Goal: Information Seeking & Learning: Compare options

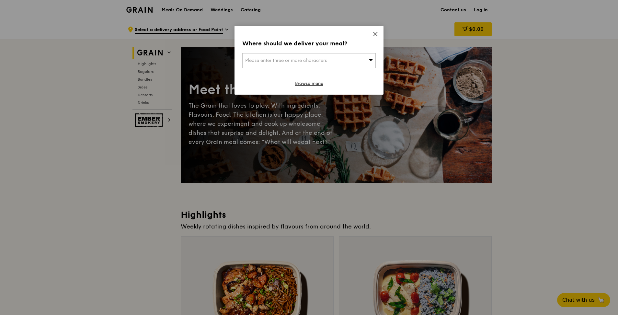
click at [375, 35] on icon at bounding box center [376, 34] width 6 height 6
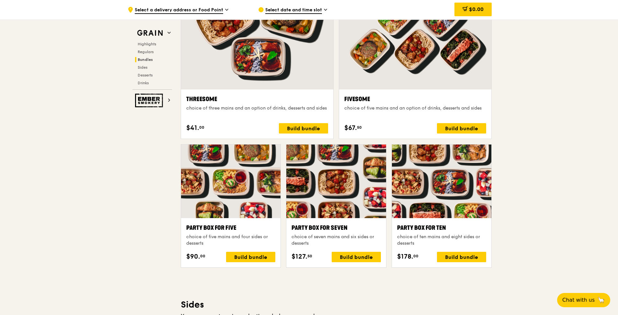
scroll to position [1167, 0]
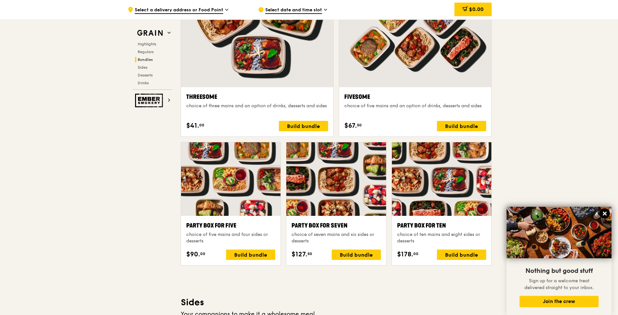
click at [518, 213] on icon at bounding box center [605, 214] width 4 height 4
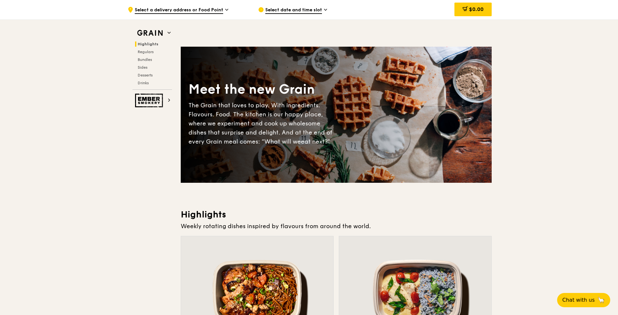
scroll to position [130, 0]
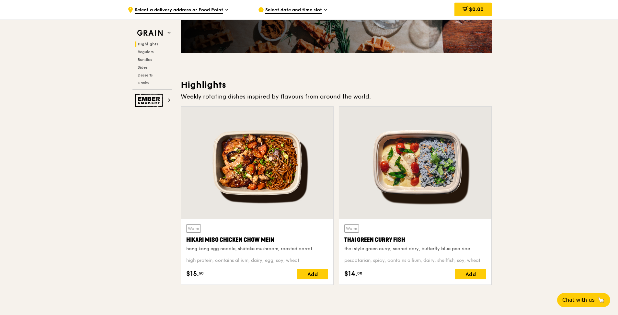
click at [252, 170] on div at bounding box center [257, 163] width 152 height 112
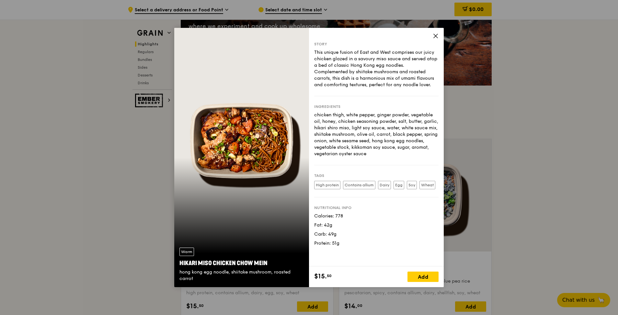
scroll to position [162, 0]
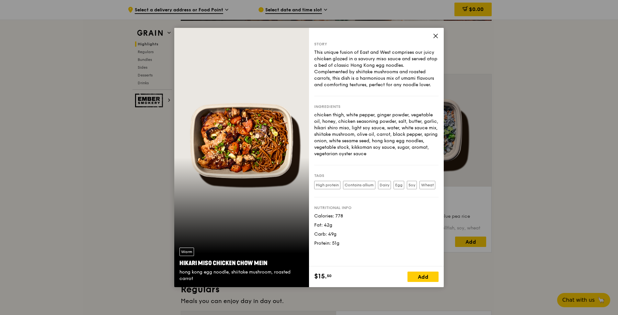
click at [436, 37] on icon at bounding box center [436, 36] width 6 height 6
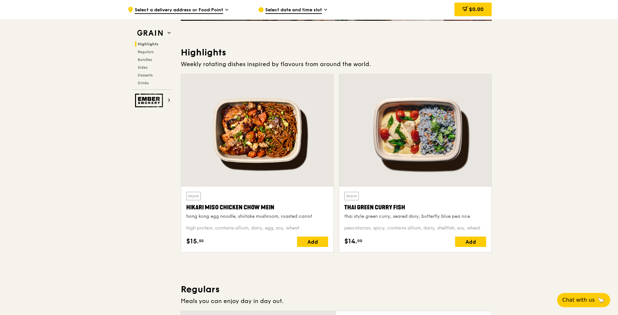
click at [416, 150] on div at bounding box center [415, 130] width 152 height 112
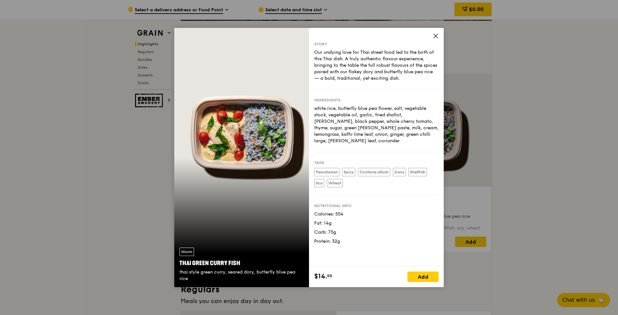
click at [435, 38] on icon at bounding box center [436, 36] width 6 height 6
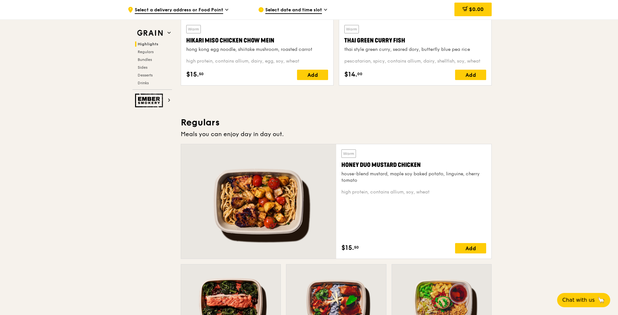
scroll to position [389, 0]
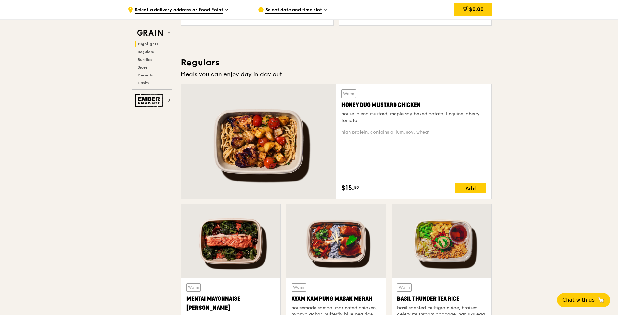
click at [276, 141] on div at bounding box center [258, 141] width 155 height 114
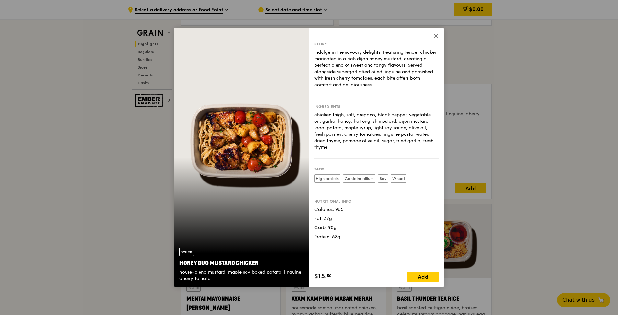
click at [433, 39] on span at bounding box center [436, 36] width 6 height 7
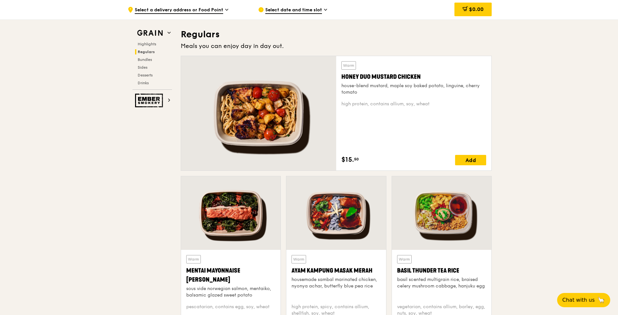
scroll to position [454, 0]
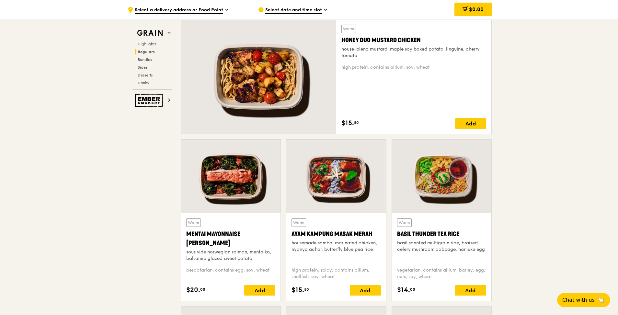
click at [245, 188] on div at bounding box center [231, 177] width 100 height 74
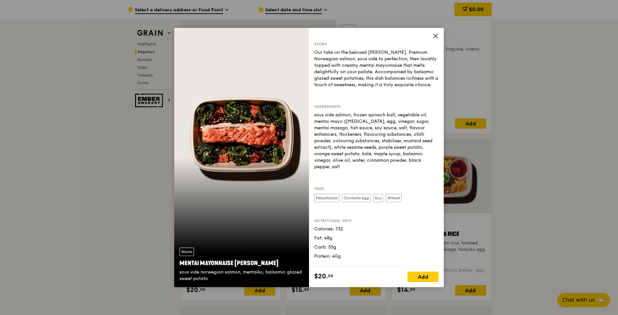
click at [438, 39] on span at bounding box center [436, 36] width 6 height 7
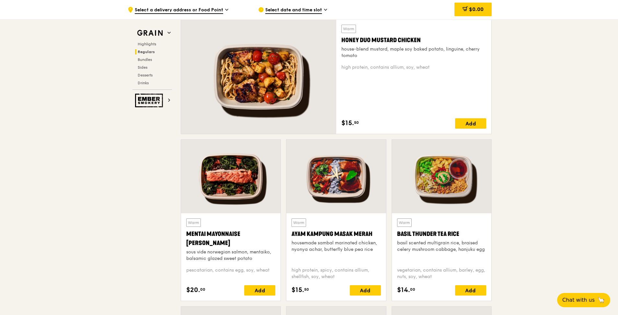
click at [346, 179] on div at bounding box center [337, 177] width 100 height 74
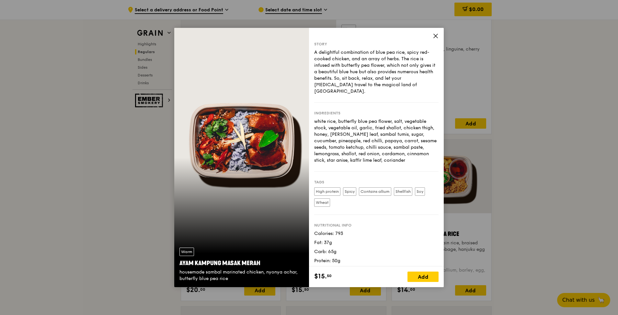
click at [436, 36] on icon at bounding box center [436, 36] width 4 height 4
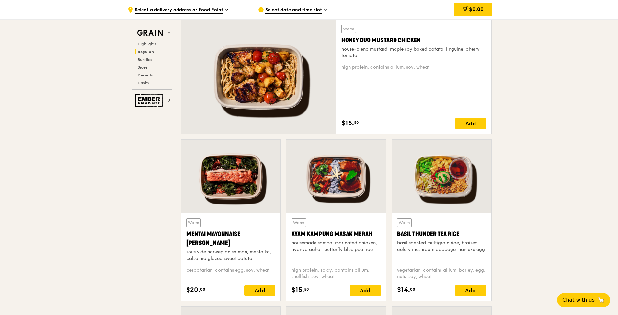
click at [443, 186] on div at bounding box center [442, 177] width 100 height 74
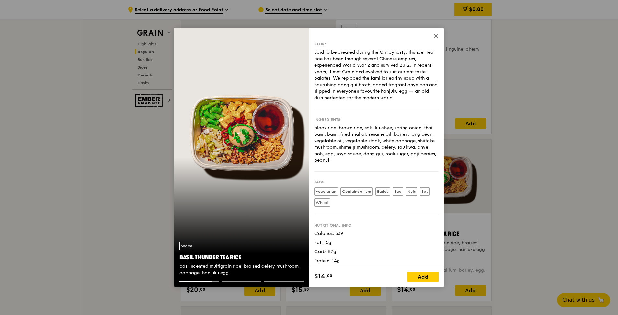
click at [436, 34] on icon at bounding box center [436, 36] width 6 height 6
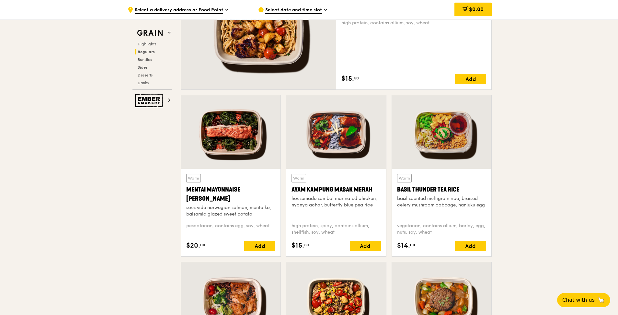
scroll to position [583, 0]
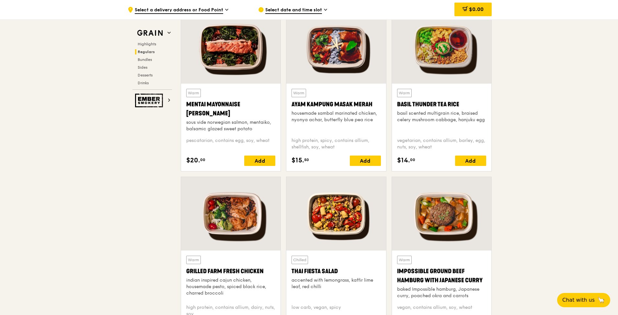
click at [226, 208] on div at bounding box center [231, 214] width 100 height 74
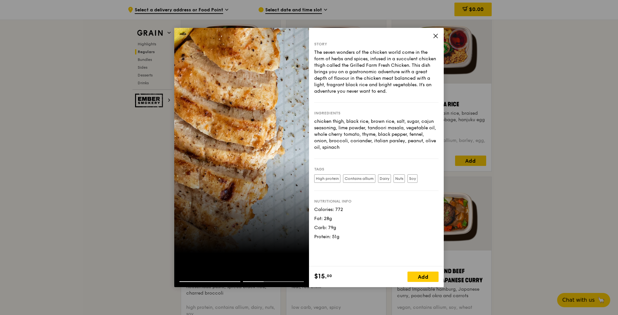
click at [434, 36] on icon at bounding box center [436, 36] width 6 height 6
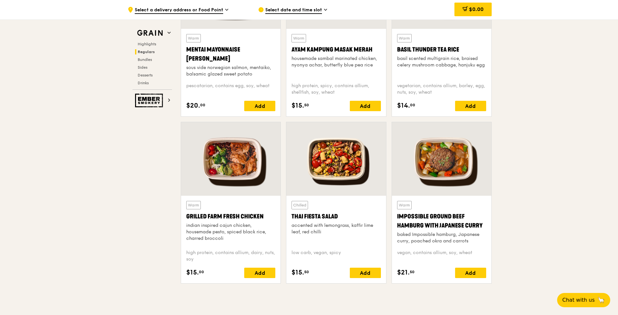
scroll to position [648, 0]
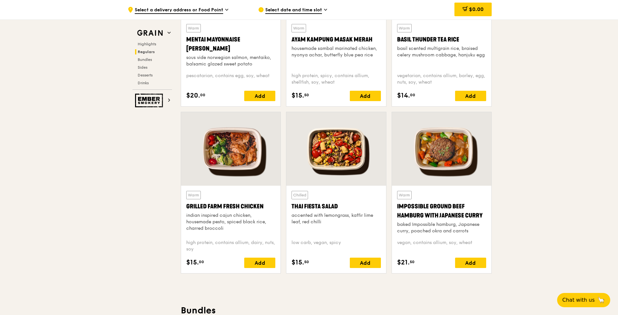
click at [327, 149] on div at bounding box center [337, 149] width 100 height 74
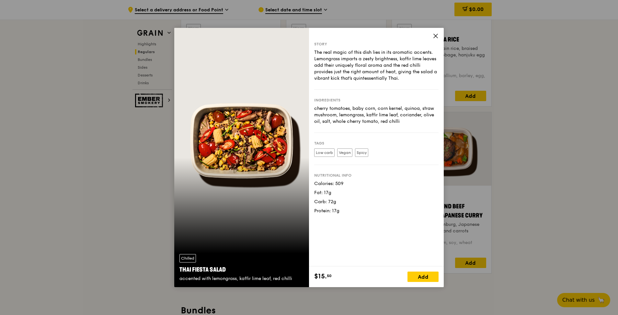
drag, startPoint x: 343, startPoint y: 211, endPoint x: 327, endPoint y: 178, distance: 36.7
click at [327, 178] on div "Nutritional info Calories: 509 Fat: 17g Carb: 72g Protein: 17g" at bounding box center [376, 189] width 124 height 49
click at [431, 34] on div "Story The real magic of this dish lies in its aromatic accents. Lemongrass impa…" at bounding box center [376, 147] width 135 height 239
drag, startPoint x: 438, startPoint y: 37, endPoint x: 460, endPoint y: 52, distance: 26.8
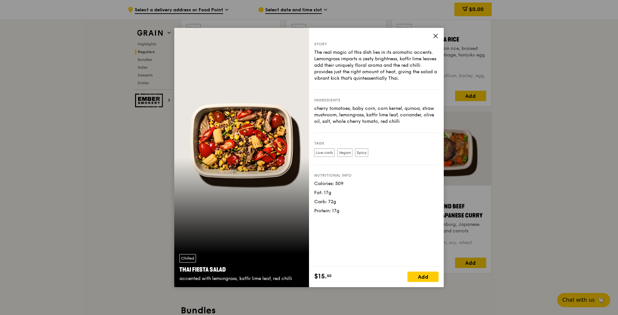
click at [438, 37] on icon at bounding box center [436, 36] width 6 height 6
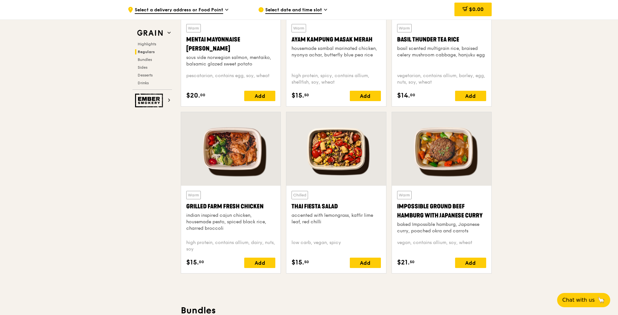
click at [225, 204] on div "Grilled Farm Fresh Chicken" at bounding box center [230, 206] width 89 height 9
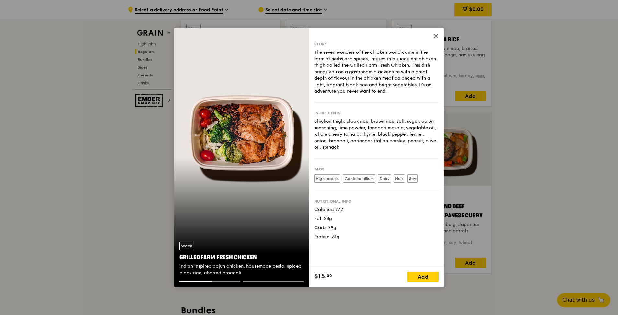
click at [436, 32] on div "Story The seven wonders of the chicken world come in the form of herbs and spic…" at bounding box center [376, 147] width 135 height 239
click at [436, 34] on icon at bounding box center [436, 36] width 6 height 6
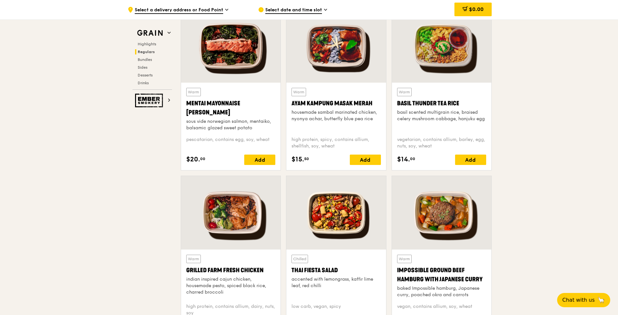
scroll to position [551, 0]
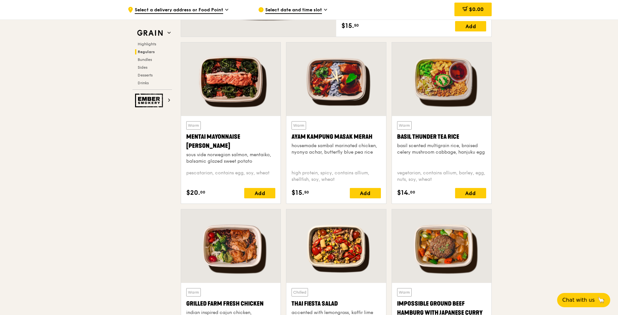
click at [439, 135] on div "Basil Thunder Tea Rice" at bounding box center [441, 136] width 89 height 9
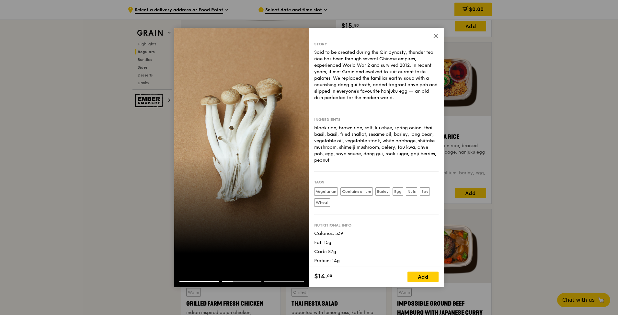
click at [435, 34] on icon at bounding box center [436, 36] width 6 height 6
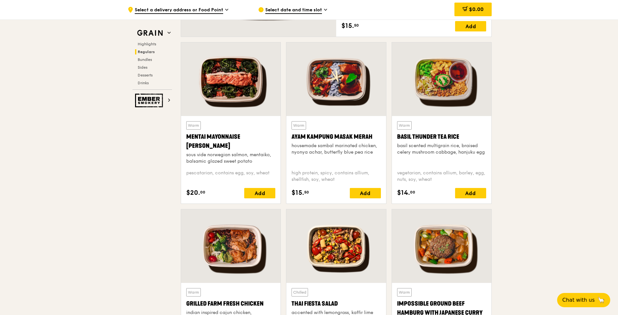
click at [324, 141] on div "Ayam Kampung Masak Merah" at bounding box center [336, 136] width 89 height 9
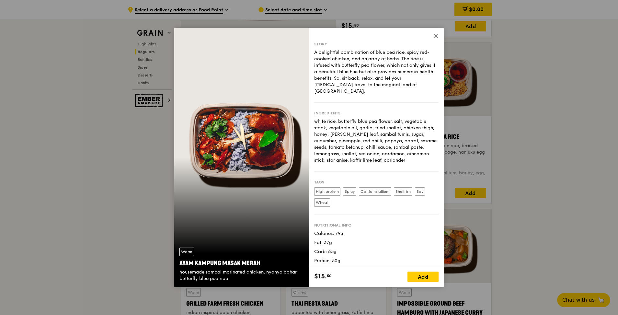
drag, startPoint x: 364, startPoint y: 112, endPoint x: 373, endPoint y: 121, distance: 13.1
click at [373, 121] on div "Ingredients white rice, butterfly blue pea flower, salt, vegetable stock, veget…" at bounding box center [376, 137] width 124 height 69
click at [374, 121] on div "white rice, butterfly blue pea flower, salt, vegetable stock, vegetable oil, ga…" at bounding box center [376, 140] width 124 height 45
click at [440, 33] on div "Story A delightful combination of blue pea rice, spicy red-cooked chicken, and …" at bounding box center [376, 147] width 135 height 239
click at [436, 35] on icon at bounding box center [436, 36] width 4 height 4
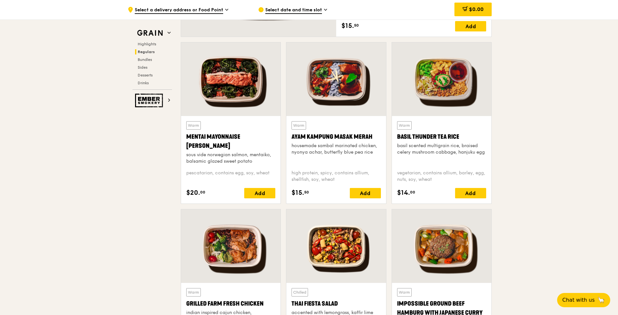
click at [221, 135] on div "Mentai Mayonnaise [PERSON_NAME]" at bounding box center [230, 141] width 89 height 18
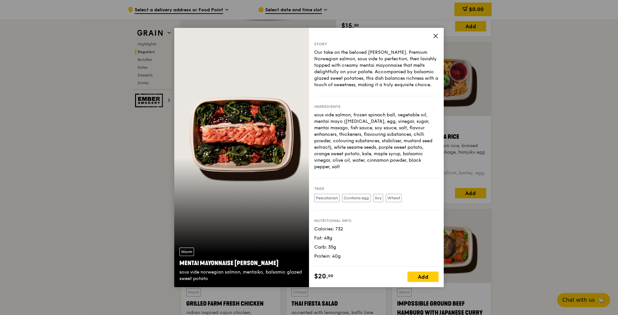
click at [437, 34] on icon at bounding box center [436, 36] width 6 height 6
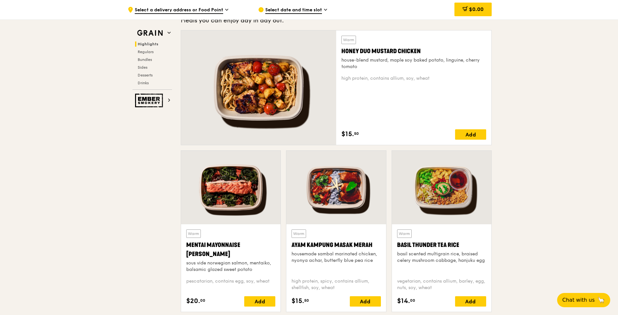
scroll to position [389, 0]
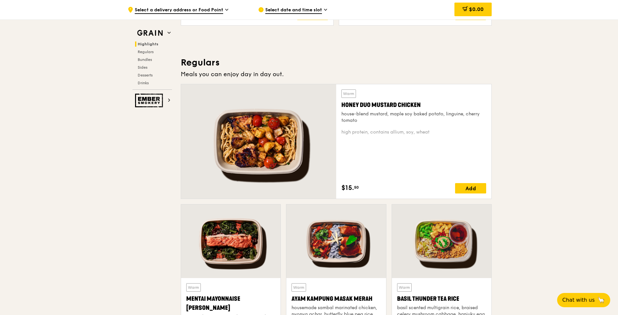
click at [396, 107] on div "Honey Duo Mustard Chicken" at bounding box center [414, 104] width 145 height 9
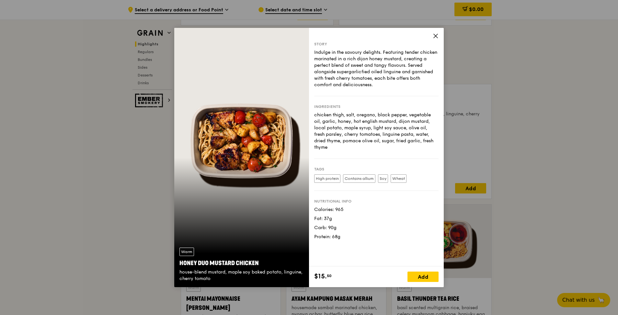
drag, startPoint x: 341, startPoint y: 202, endPoint x: 347, endPoint y: 224, distance: 23.1
click at [347, 224] on div "Calories: 965 Fat: 37g Carb: 90g Protein: 68g" at bounding box center [376, 223] width 124 height 34
drag, startPoint x: 347, startPoint y: 224, endPoint x: 378, endPoint y: 129, distance: 99.7
click at [348, 225] on div "Calories: 965 Fat: 37g Carb: 90g Protein: 68g" at bounding box center [376, 223] width 124 height 34
click at [437, 32] on div "Story Indulge in the savoury delights. Featuring tender chicken marinated in a …" at bounding box center [376, 147] width 135 height 239
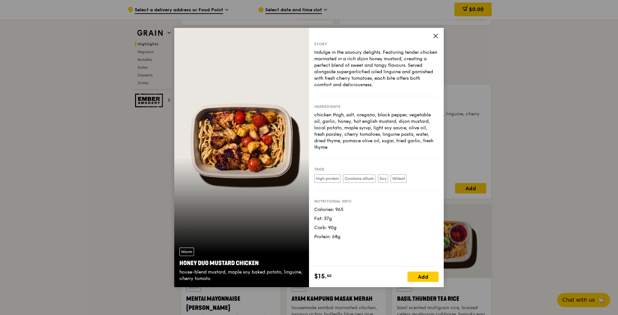
click at [436, 35] on icon at bounding box center [436, 36] width 4 height 4
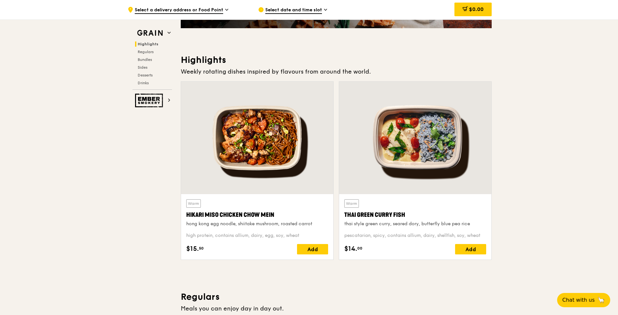
scroll to position [130, 0]
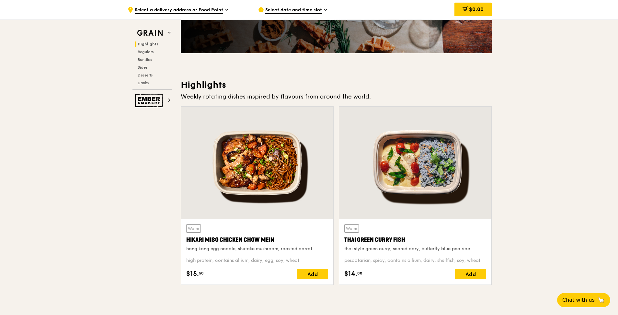
click at [364, 241] on div "Thai Green Curry Fish" at bounding box center [416, 239] width 142 height 9
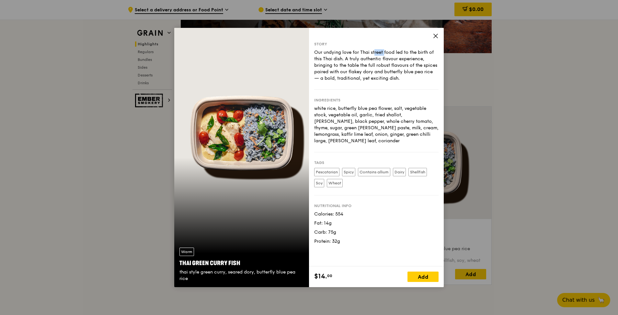
drag, startPoint x: 345, startPoint y: 48, endPoint x: 357, endPoint y: 54, distance: 13.0
click at [356, 54] on div "Story Our undying love for Thai street food led to the birth of this Thai dish.…" at bounding box center [376, 65] width 124 height 48
click at [357, 54] on div "Our undying love for Thai street food led to the birth of this Thai dish. A tru…" at bounding box center [376, 65] width 124 height 32
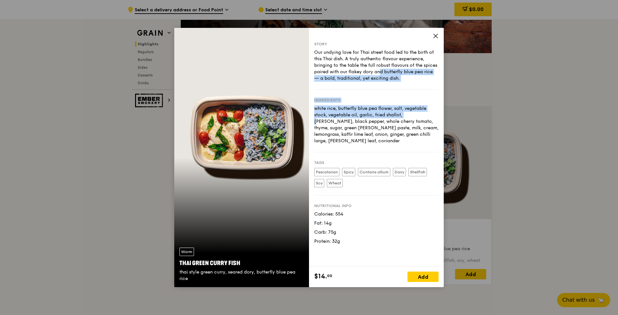
drag, startPoint x: 363, startPoint y: 70, endPoint x: 377, endPoint y: 122, distance: 53.1
click at [377, 122] on div "Story Our undying love for Thai street food led to the birth of this Thai dish.…" at bounding box center [376, 147] width 135 height 239
click at [377, 123] on div "white rice, butterfly blue pea flower, salt, vegetable stock, vegetable oil, ga…" at bounding box center [376, 124] width 124 height 39
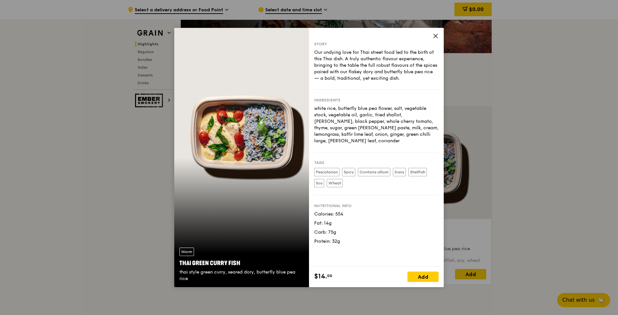
click at [396, 123] on div "white rice, butterfly blue pea flower, salt, vegetable stock, vegetable oil, ga…" at bounding box center [376, 124] width 124 height 39
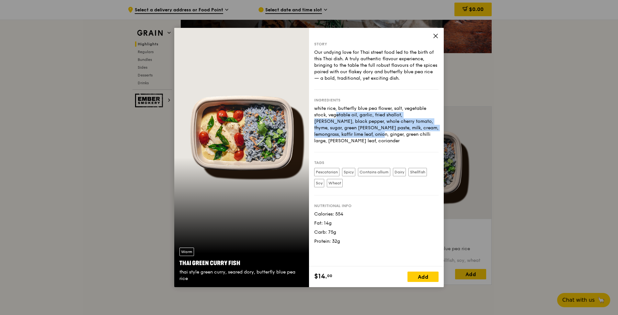
drag, startPoint x: 418, startPoint y: 111, endPoint x: 423, endPoint y: 128, distance: 17.9
click at [423, 128] on div "white rice, butterfly blue pea flower, salt, vegetable stock, vegetable oil, ga…" at bounding box center [376, 124] width 124 height 39
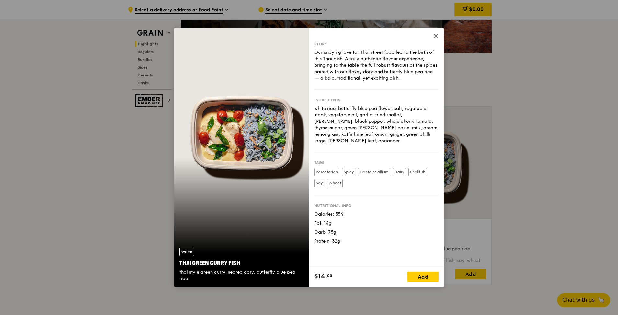
click at [434, 34] on icon at bounding box center [436, 36] width 4 height 4
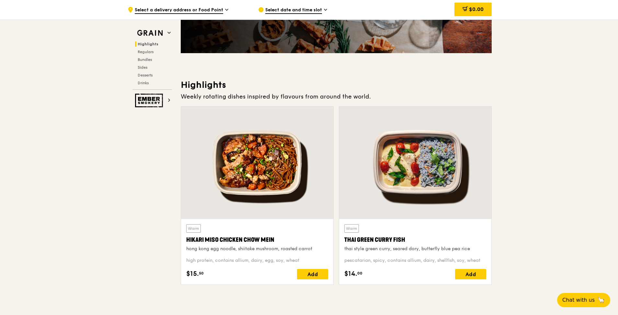
drag, startPoint x: 407, startPoint y: 240, endPoint x: 343, endPoint y: 240, distance: 64.2
click at [343, 240] on div "Warm Thai Green [PERSON_NAME] Fish thai style green [PERSON_NAME], seared dory,…" at bounding box center [415, 251] width 152 height 65
copy div "Thai Green Curry Fish"
click at [209, 238] on div "Hikari Miso Chicken Chow Mein" at bounding box center [257, 239] width 142 height 9
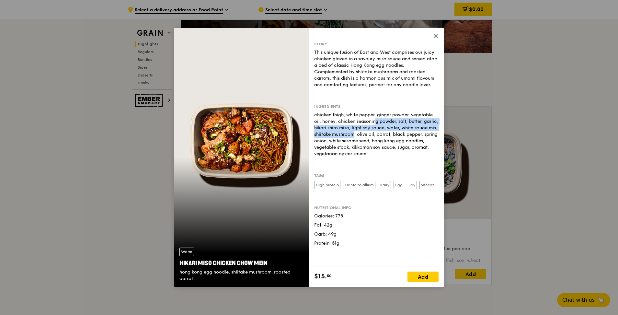
drag, startPoint x: 342, startPoint y: 121, endPoint x: 344, endPoint y: 133, distance: 11.9
click at [344, 133] on div "chicken thigh, white pepper, ginger powder, vegetable oil, honey, chicken seaso…" at bounding box center [376, 134] width 124 height 45
click at [436, 34] on icon at bounding box center [436, 36] width 6 height 6
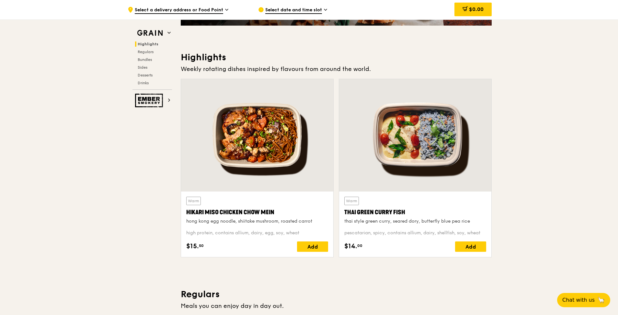
scroll to position [162, 0]
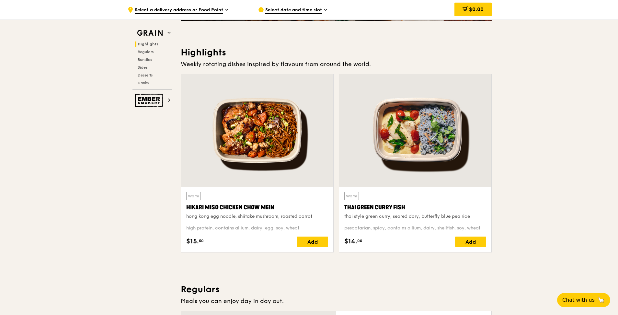
drag, startPoint x: 415, startPoint y: 209, endPoint x: 344, endPoint y: 208, distance: 70.7
click at [344, 208] on div "Warm Thai Green [PERSON_NAME] Fish thai style green [PERSON_NAME], seared dory,…" at bounding box center [415, 219] width 152 height 65
copy div "Thai Green Curry Fish"
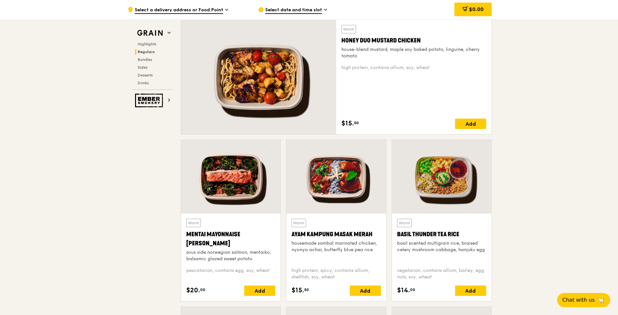
scroll to position [454, 0]
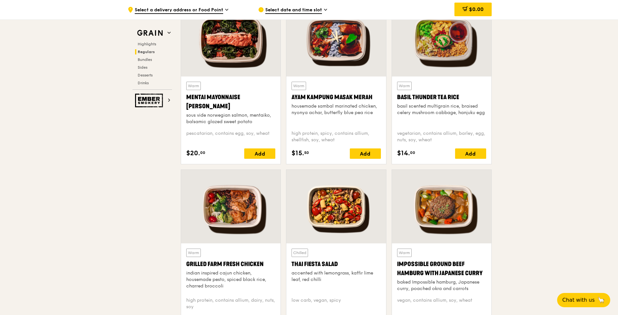
scroll to position [681, 0]
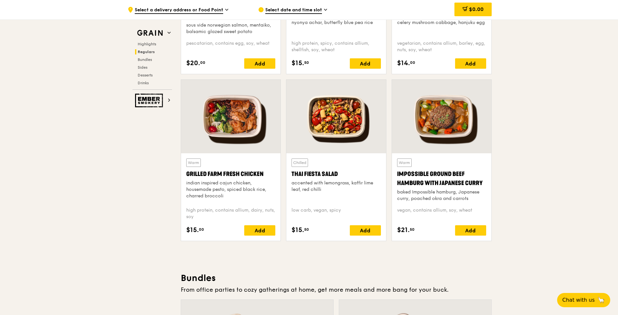
click at [322, 174] on div "Thai Fiesta Salad" at bounding box center [336, 174] width 89 height 9
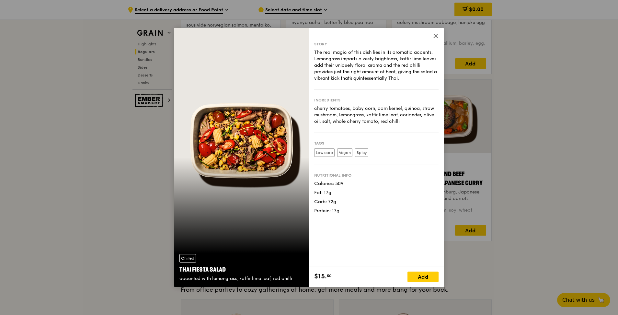
click at [436, 29] on div "Story The real magic of this dish lies in its aromatic accents. Lemongrass impa…" at bounding box center [376, 147] width 135 height 239
click at [434, 35] on icon at bounding box center [436, 36] width 6 height 6
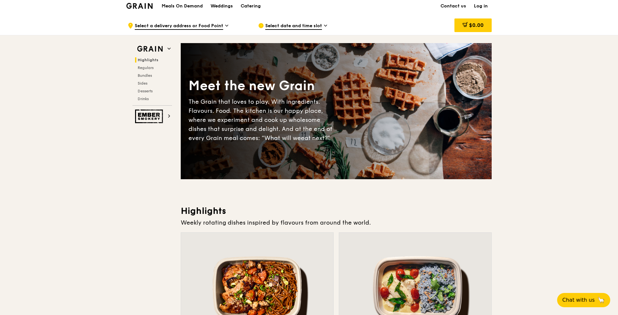
scroll to position [0, 0]
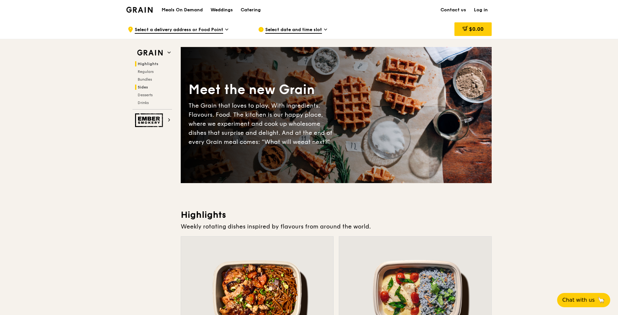
click at [145, 89] on h2 "Sides" at bounding box center [153, 87] width 37 height 5
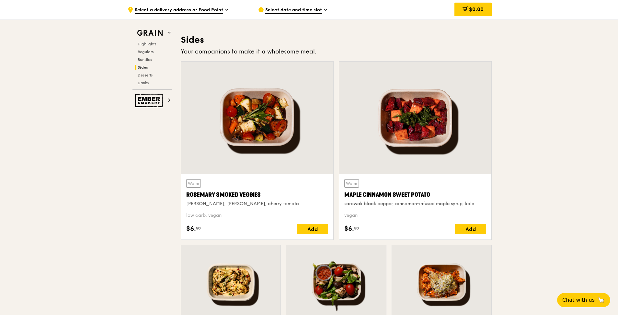
scroll to position [1438, 0]
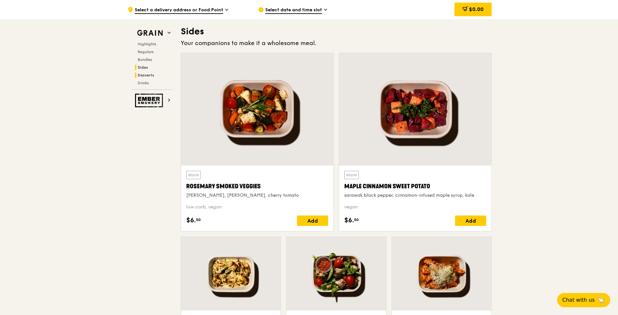
click at [146, 74] on span "Desserts" at bounding box center [146, 75] width 17 height 5
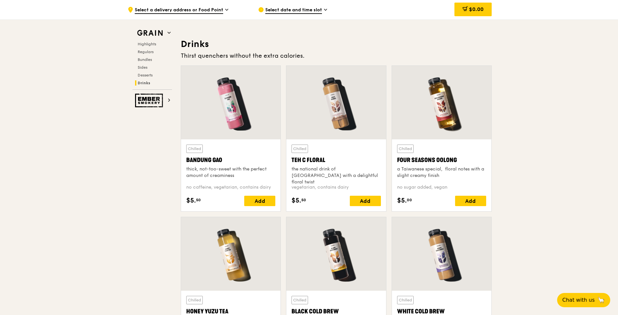
scroll to position [2353, 0]
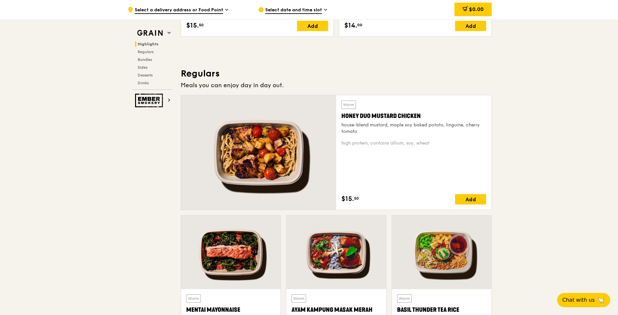
scroll to position [376, 0]
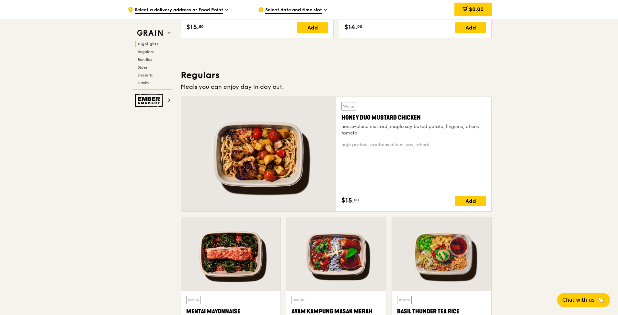
click at [377, 124] on div "house-blend mustard, maple soy baked potato, linguine, cherry tomato" at bounding box center [414, 129] width 145 height 13
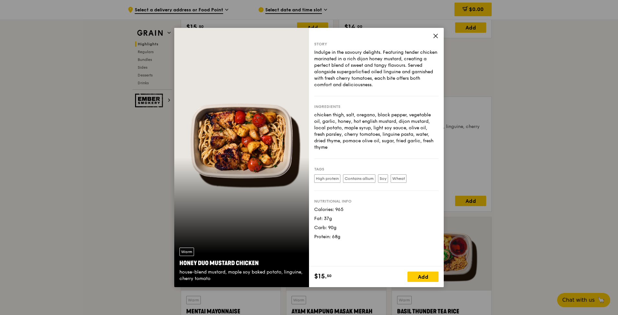
click at [436, 36] on icon at bounding box center [436, 36] width 4 height 4
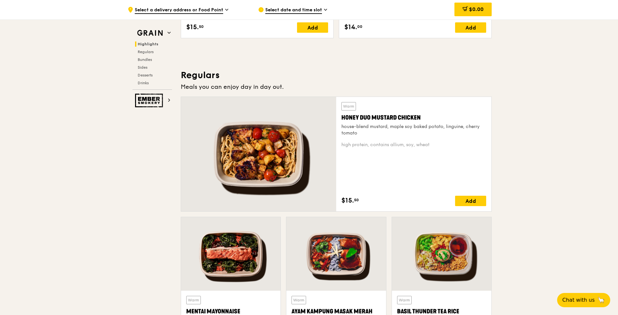
scroll to position [474, 0]
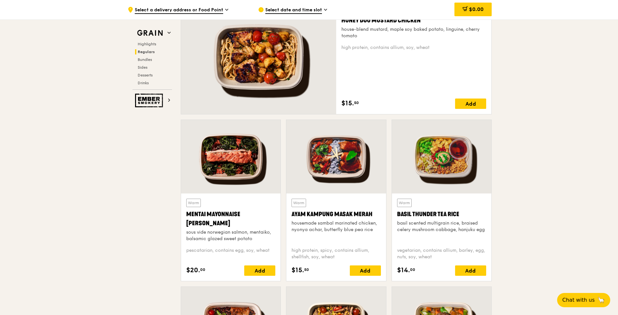
click at [428, 210] on div "Basil Thunder Tea Rice" at bounding box center [441, 214] width 89 height 9
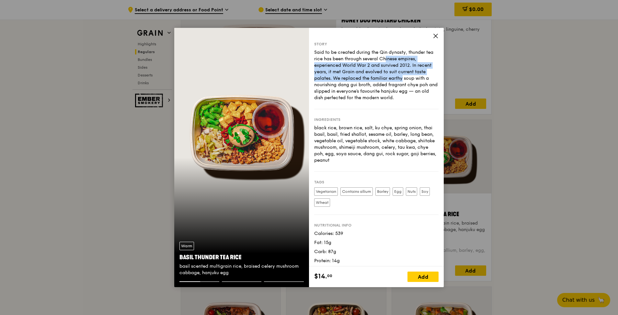
drag, startPoint x: 360, startPoint y: 57, endPoint x: 371, endPoint y: 76, distance: 22.4
click at [371, 76] on div "Said to be created during the Qin dynasty, thunder tea rice has been through se…" at bounding box center [376, 75] width 124 height 52
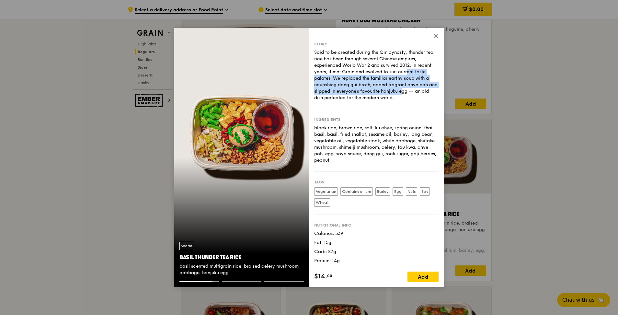
drag, startPoint x: 378, startPoint y: 70, endPoint x: 382, endPoint y: 88, distance: 18.7
click at [382, 88] on div "Said to be created during the Qin dynasty, thunder tea rice has been through se…" at bounding box center [376, 75] width 124 height 52
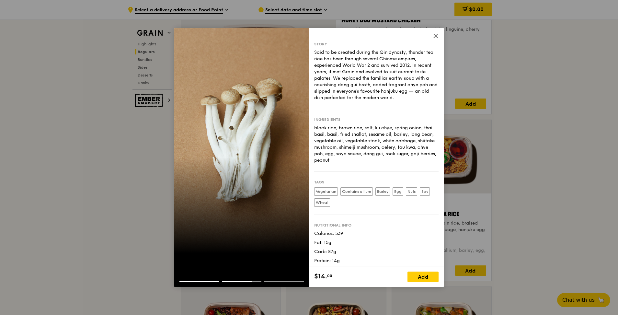
drag, startPoint x: 371, startPoint y: 162, endPoint x: 371, endPoint y: 139, distance: 23.0
click at [371, 139] on div "black rice, brown rice, salt, ku chye, spring onion, thai basil, basil, fried s…" at bounding box center [376, 144] width 124 height 39
click at [371, 138] on div "black rice, brown rice, salt, ku chye, spring onion, thai basil, basil, fried s…" at bounding box center [376, 144] width 124 height 39
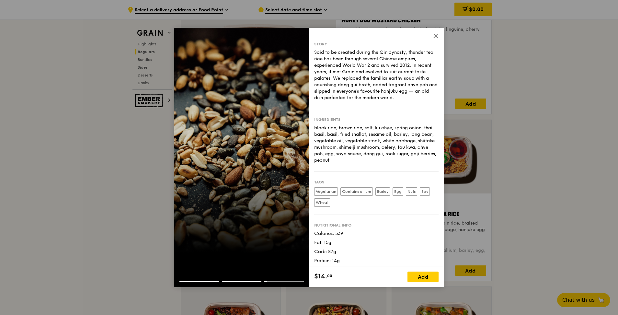
drag, startPoint x: 372, startPoint y: 129, endPoint x: 384, endPoint y: 160, distance: 33.5
click at [384, 160] on div "black rice, brown rice, salt, ku chye, spring onion, thai basil, basil, fried s…" at bounding box center [376, 144] width 124 height 39
click at [378, 138] on div "black rice, brown rice, salt, ku chye, spring onion, thai basil, basil, fried s…" at bounding box center [376, 144] width 124 height 39
drag, startPoint x: 377, startPoint y: 129, endPoint x: 379, endPoint y: 158, distance: 29.9
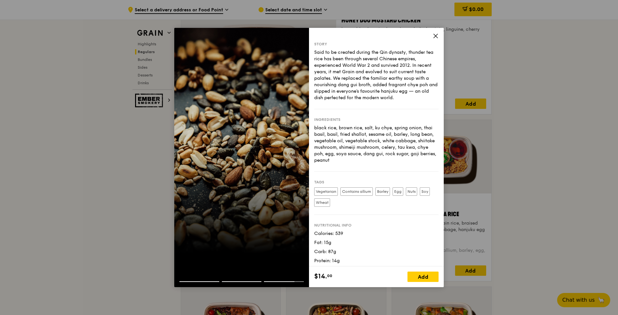
click at [379, 158] on div "black rice, brown rice, salt, ku chye, spring onion, thai basil, basil, fried s…" at bounding box center [376, 144] width 124 height 39
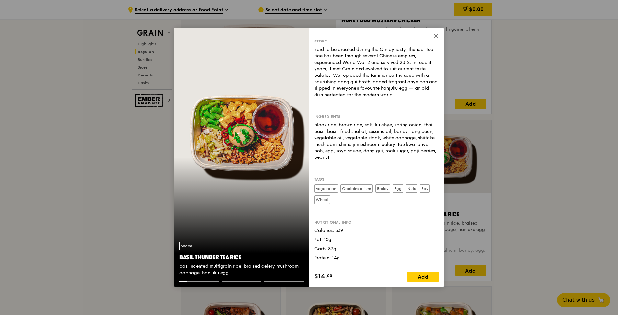
scroll to position [0, 0]
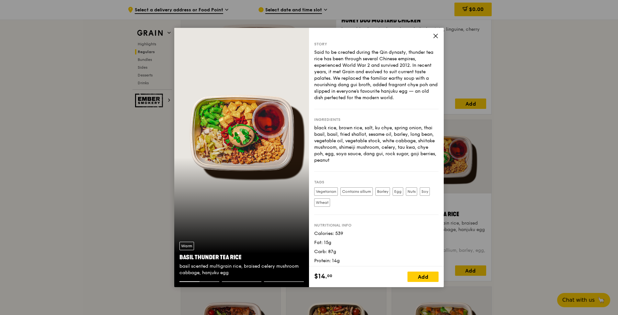
click at [435, 34] on icon at bounding box center [436, 36] width 6 height 6
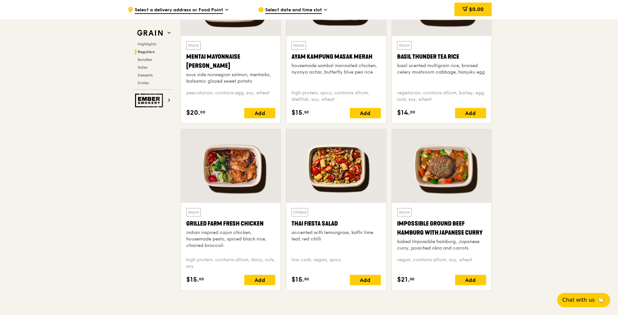
scroll to position [668, 0]
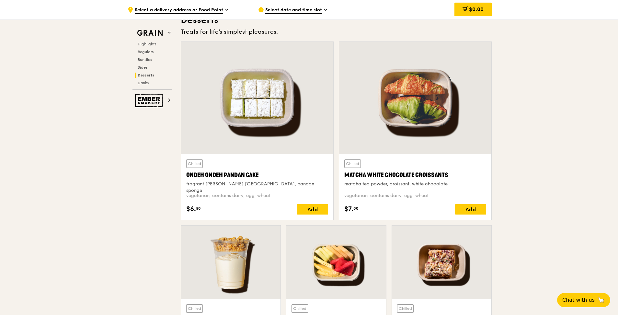
scroll to position [1867, 0]
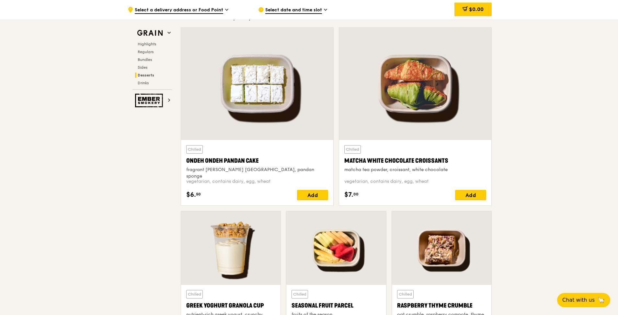
click at [297, 95] on div at bounding box center [257, 84] width 152 height 112
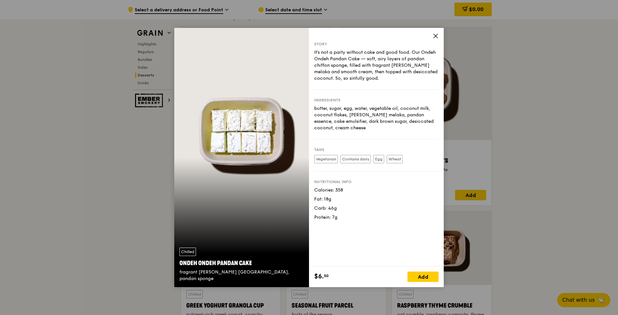
click at [434, 33] on icon at bounding box center [436, 36] width 6 height 6
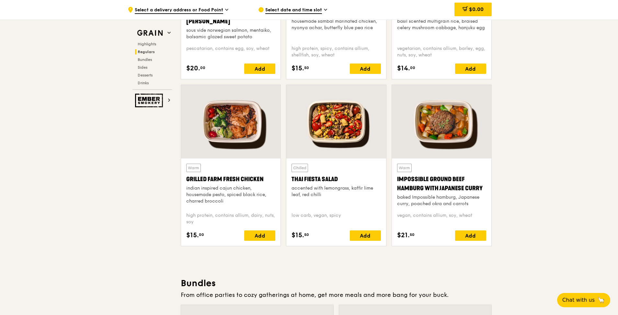
scroll to position [681, 0]
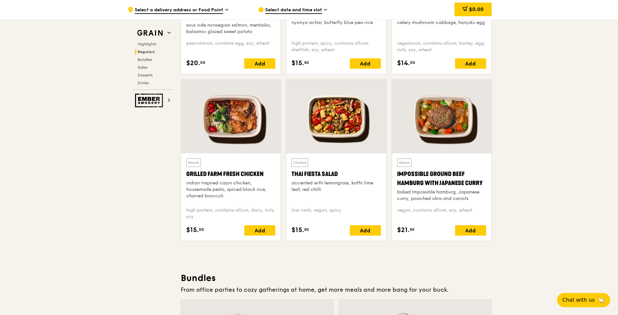
click at [233, 178] on div "Grilled Farm Fresh Chicken" at bounding box center [230, 174] width 89 height 9
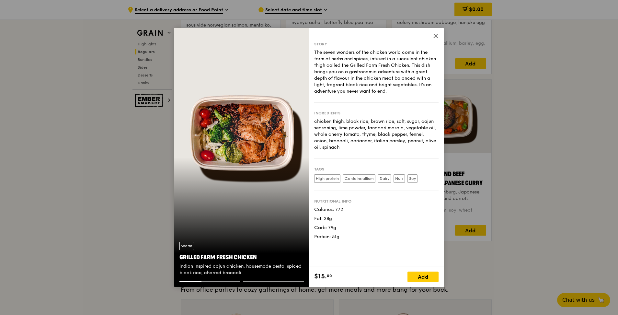
click at [437, 33] on div "Story The seven wonders of the chicken world come in the form of herbs and spic…" at bounding box center [376, 147] width 135 height 239
click at [438, 35] on icon at bounding box center [436, 36] width 6 height 6
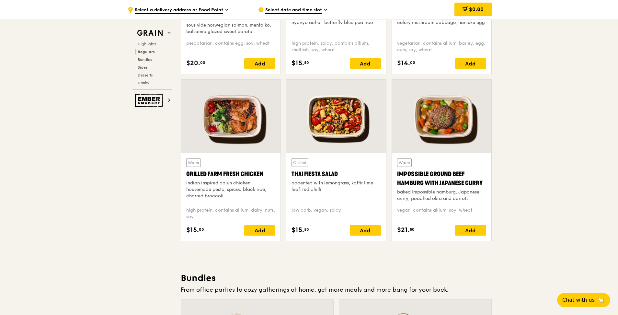
click at [340, 175] on div "Thai Fiesta Salad" at bounding box center [336, 174] width 89 height 9
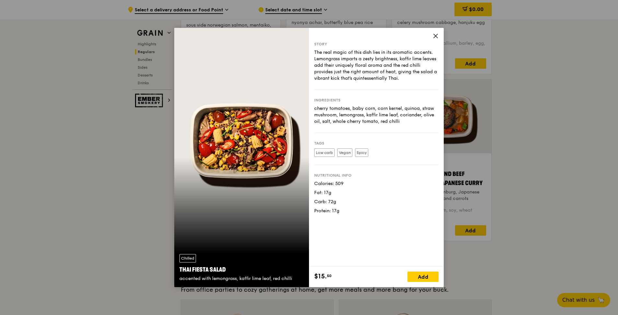
drag, startPoint x: 378, startPoint y: 182, endPoint x: 373, endPoint y: 231, distance: 48.8
click at [373, 231] on div "Story The real magic of this dish lies in its aromatic accents. Lemongrass impa…" at bounding box center [376, 147] width 135 height 239
drag, startPoint x: 357, startPoint y: 226, endPoint x: 306, endPoint y: 174, distance: 73.8
click at [306, 174] on div "Chilled Thai Fiesta Salad accented with lemongrass, kaffir lime leaf, red chill…" at bounding box center [309, 157] width 270 height 259
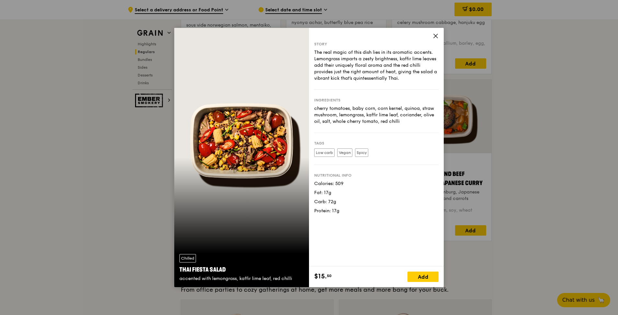
drag, startPoint x: 306, startPoint y: 174, endPoint x: 333, endPoint y: 174, distance: 27.2
click at [335, 176] on div "Nutritional info" at bounding box center [376, 175] width 124 height 5
drag, startPoint x: 313, startPoint y: 173, endPoint x: 344, endPoint y: 216, distance: 53.0
click at [344, 216] on div "Story The real magic of this dish lies in its aromatic accents. Lemongrass impa…" at bounding box center [376, 147] width 135 height 239
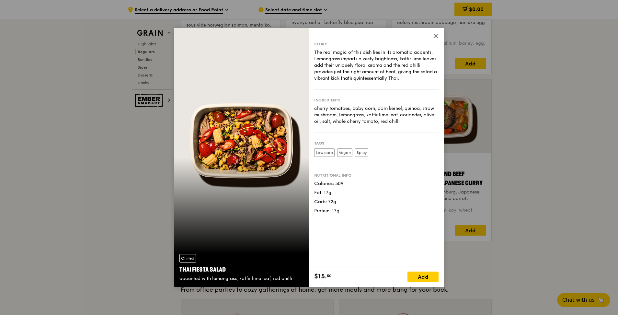
drag, startPoint x: 344, startPoint y: 216, endPoint x: 318, endPoint y: 165, distance: 57.3
click at [318, 165] on div "Story The real magic of this dish lies in its aromatic accents. Lemongrass impa…" at bounding box center [376, 147] width 135 height 239
drag, startPoint x: 318, startPoint y: 165, endPoint x: 323, endPoint y: 172, distance: 8.6
click at [323, 172] on div "Nutritional info Calories: 509 Fat: 17g Carb: 72g Protein: 17g" at bounding box center [376, 189] width 124 height 49
drag, startPoint x: 343, startPoint y: 105, endPoint x: 408, endPoint y: 113, distance: 65.6
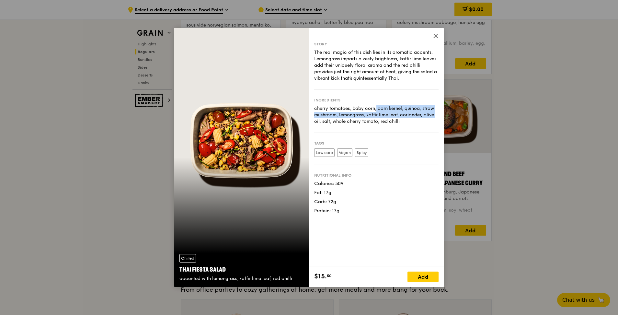
click at [408, 113] on div "cherry tomatoes, baby corn, corn kernel, quinoa, straw mushroom, lemongrass, ka…" at bounding box center [376, 114] width 124 height 19
drag, startPoint x: 408, startPoint y: 113, endPoint x: 410, endPoint y: 117, distance: 4.9
click at [408, 113] on div "cherry tomatoes, baby corn, corn kernel, quinoa, straw mushroom, lemongrass, ka…" at bounding box center [376, 114] width 124 height 19
drag, startPoint x: 412, startPoint y: 123, endPoint x: 313, endPoint y: 94, distance: 103.3
click at [313, 94] on div "Story The real magic of this dish lies in its aromatic accents. Lemongrass impa…" at bounding box center [376, 147] width 135 height 239
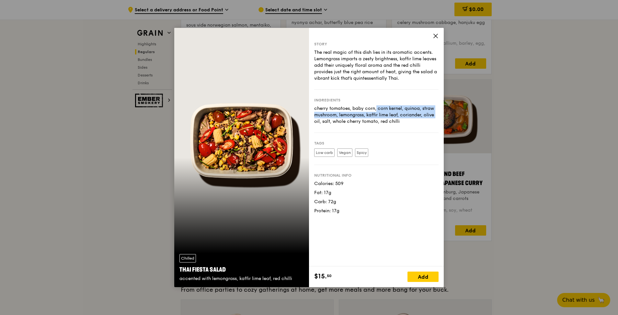
drag, startPoint x: 313, startPoint y: 94, endPoint x: 340, endPoint y: 98, distance: 27.5
click at [340, 98] on div "Ingredients" at bounding box center [376, 100] width 124 height 5
click at [438, 37] on icon at bounding box center [436, 36] width 6 height 6
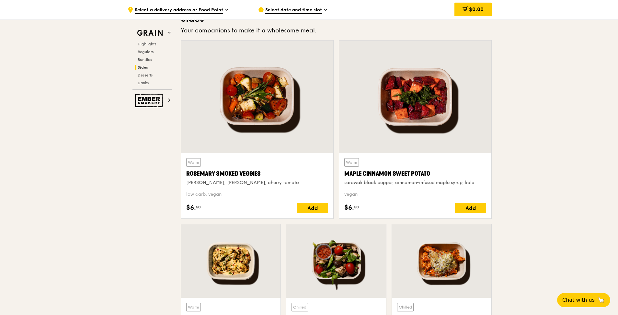
scroll to position [1458, 0]
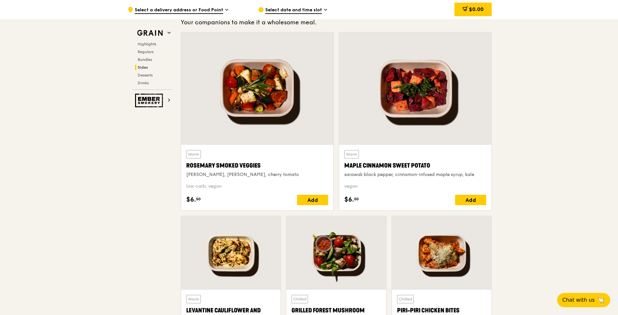
click at [238, 111] on div at bounding box center [257, 88] width 152 height 112
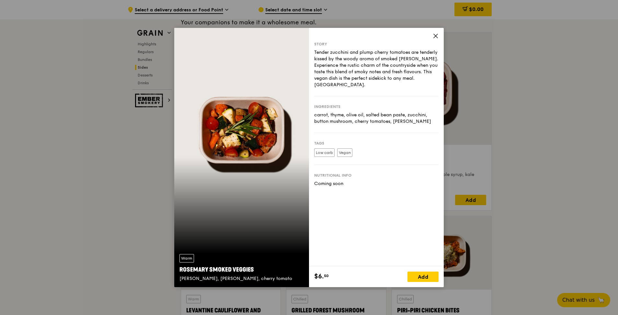
click at [435, 37] on icon at bounding box center [436, 36] width 4 height 4
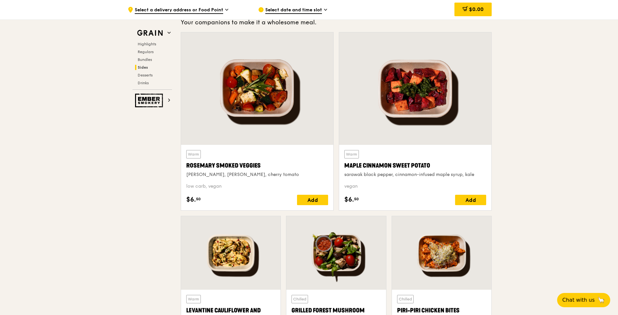
click at [436, 132] on div at bounding box center [415, 88] width 152 height 112
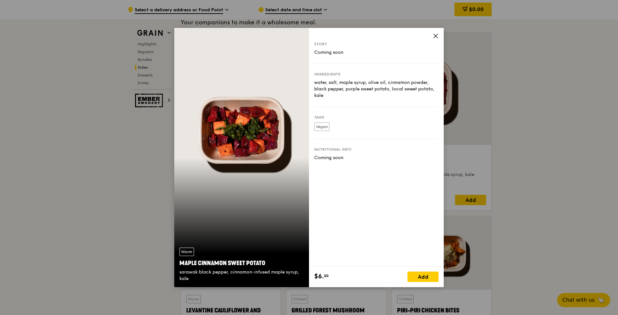
click at [434, 37] on icon at bounding box center [436, 36] width 6 height 6
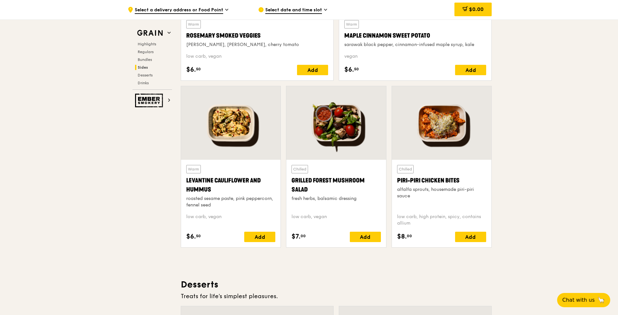
scroll to position [1621, 0]
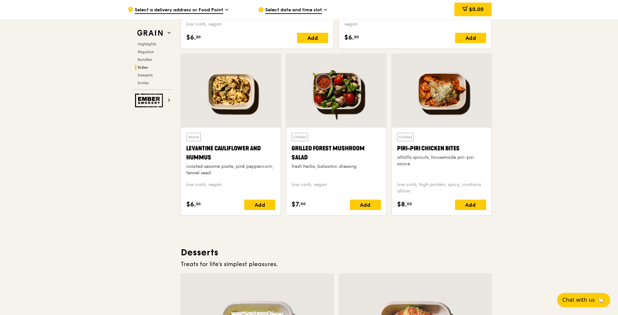
click at [429, 95] on div at bounding box center [442, 91] width 100 height 74
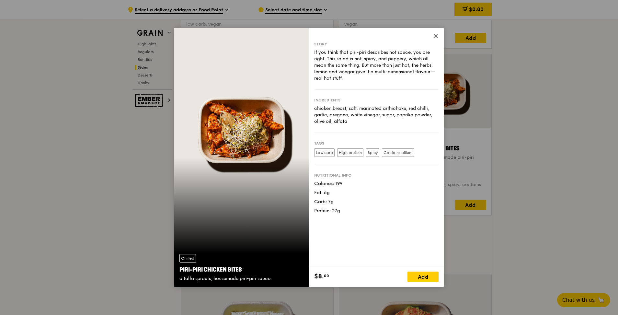
click at [438, 36] on icon at bounding box center [436, 36] width 6 height 6
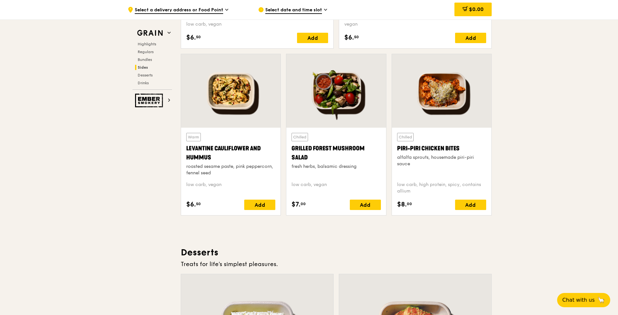
click at [346, 106] on div at bounding box center [337, 91] width 100 height 74
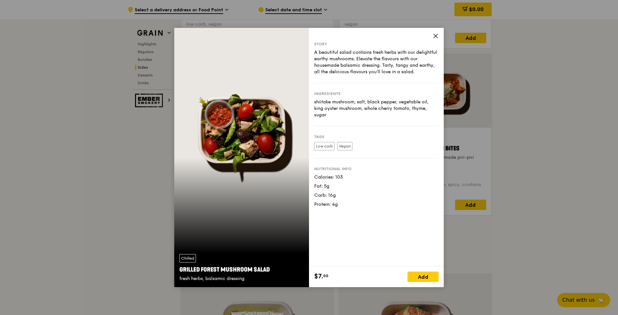
click at [435, 38] on icon at bounding box center [436, 36] width 6 height 6
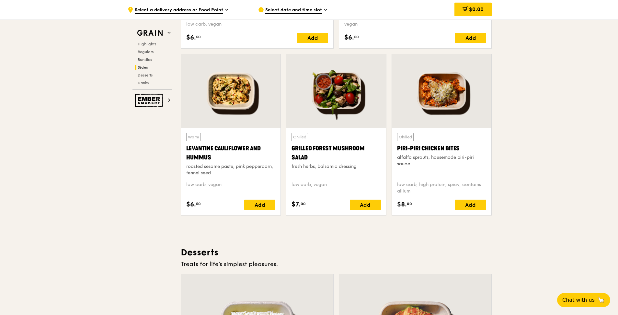
click at [226, 89] on div at bounding box center [231, 91] width 100 height 74
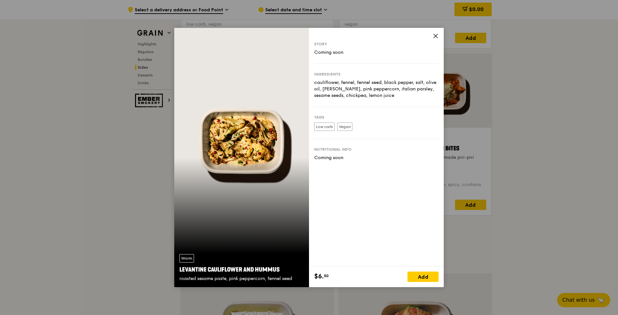
click at [434, 35] on icon at bounding box center [436, 36] width 6 height 6
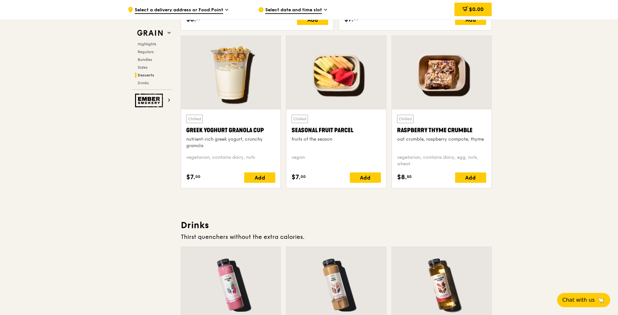
scroll to position [2074, 0]
